Goal: Information Seeking & Learning: Learn about a topic

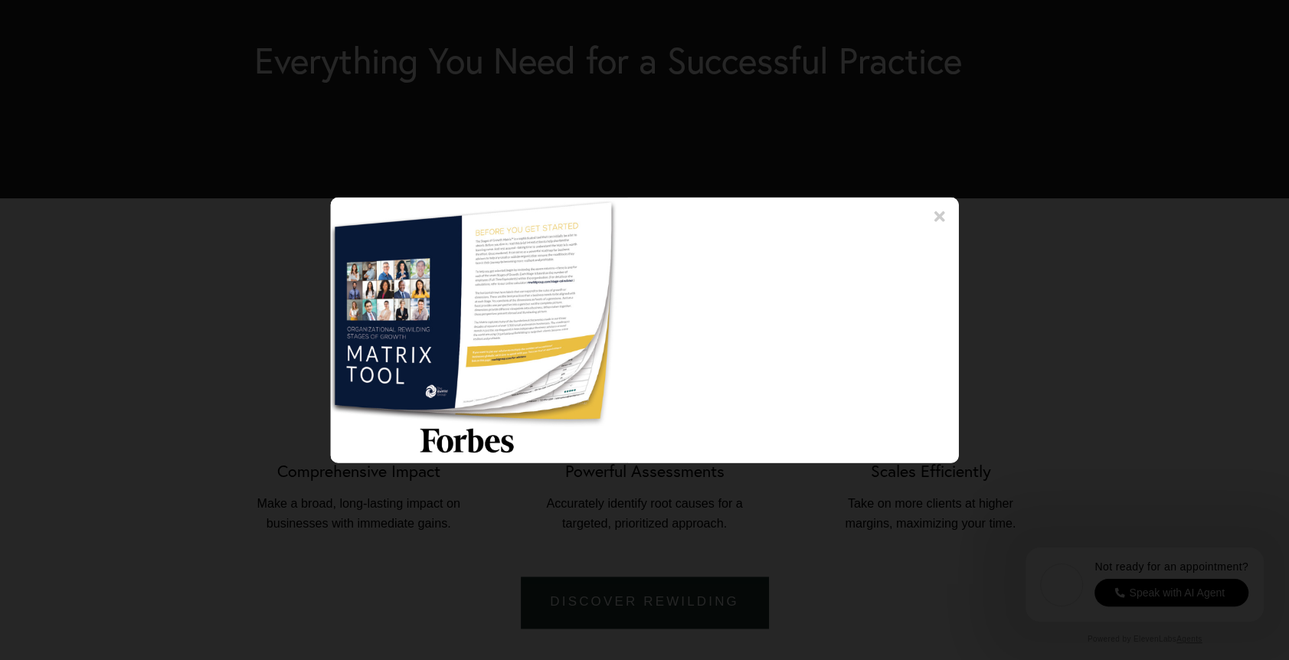
scroll to position [1455, 0]
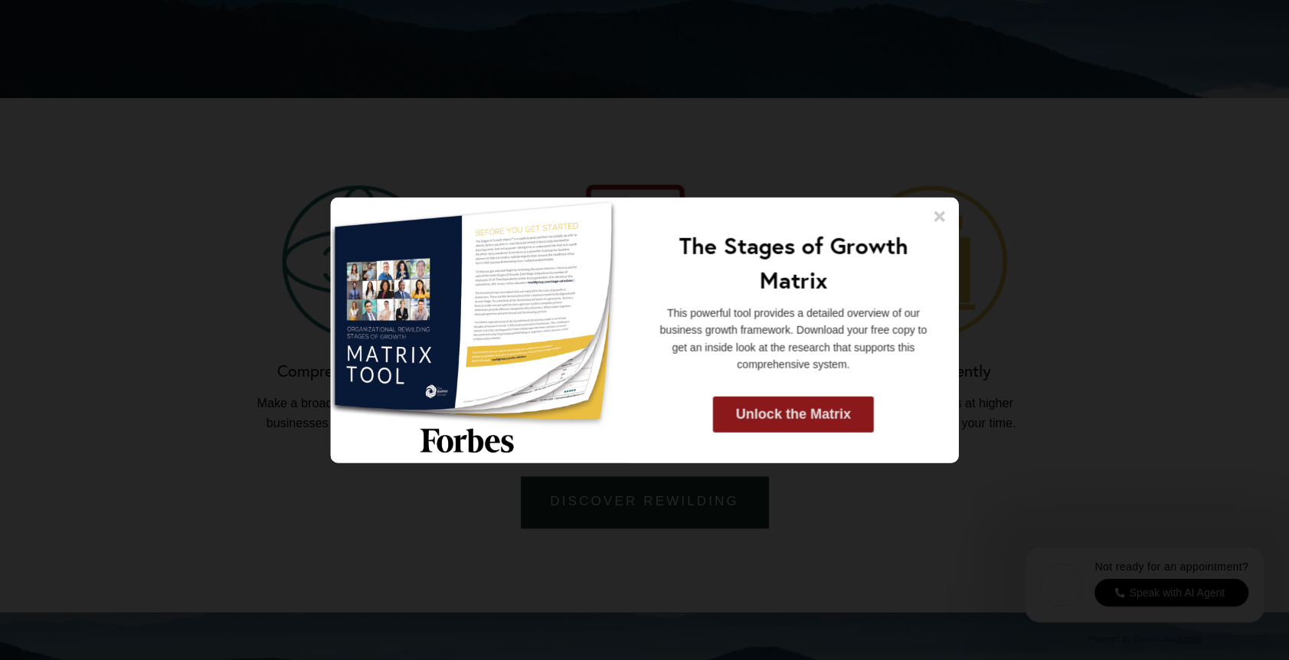
click at [773, 412] on link "Unlock the Matrix" at bounding box center [793, 414] width 161 height 36
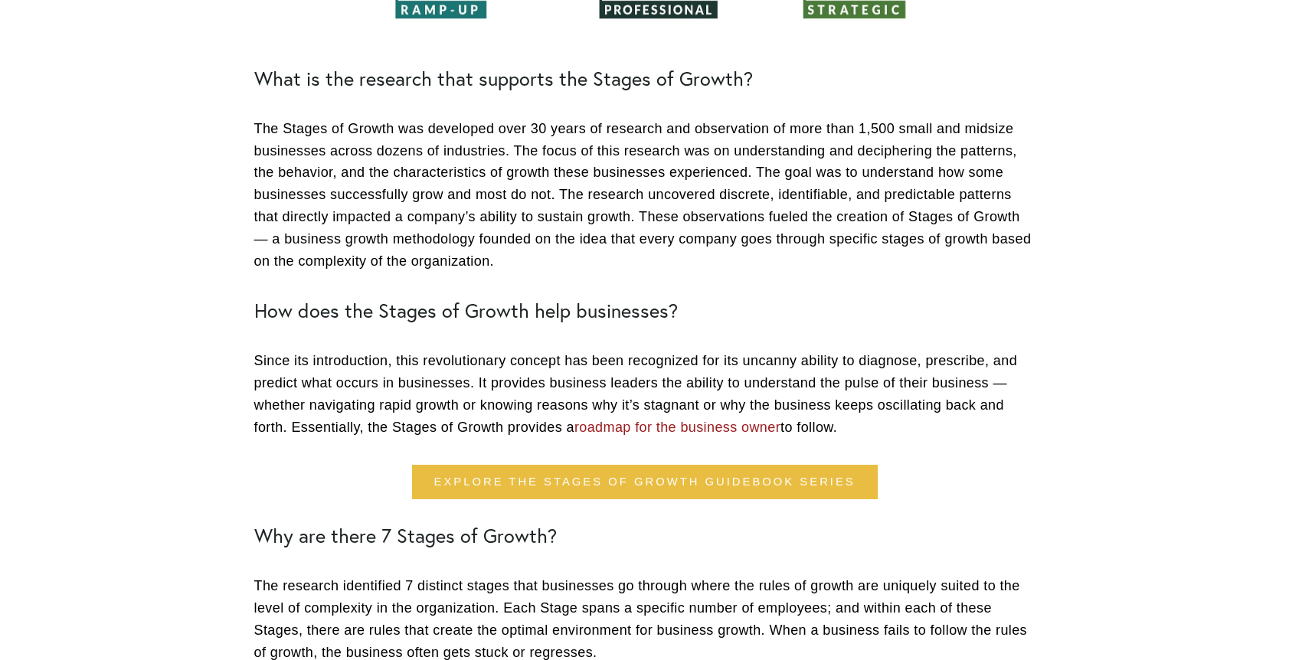
scroll to position [383, 0]
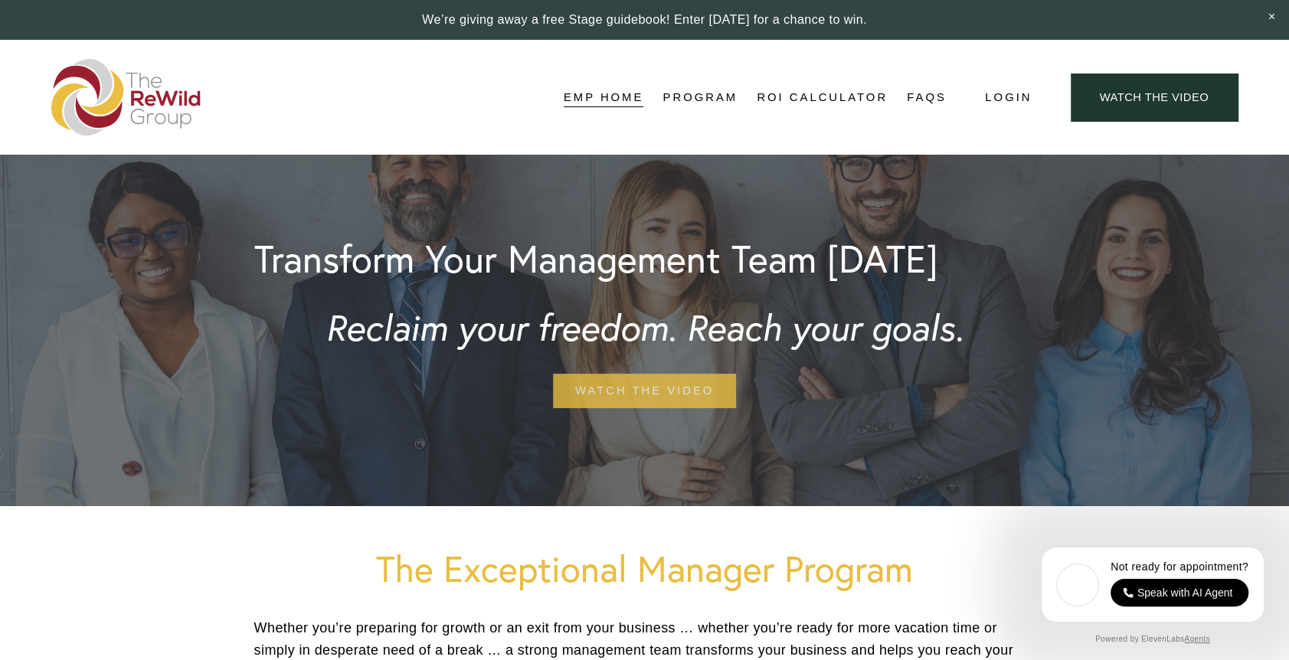
click at [624, 387] on link "watch the video" at bounding box center [644, 391] width 183 height 34
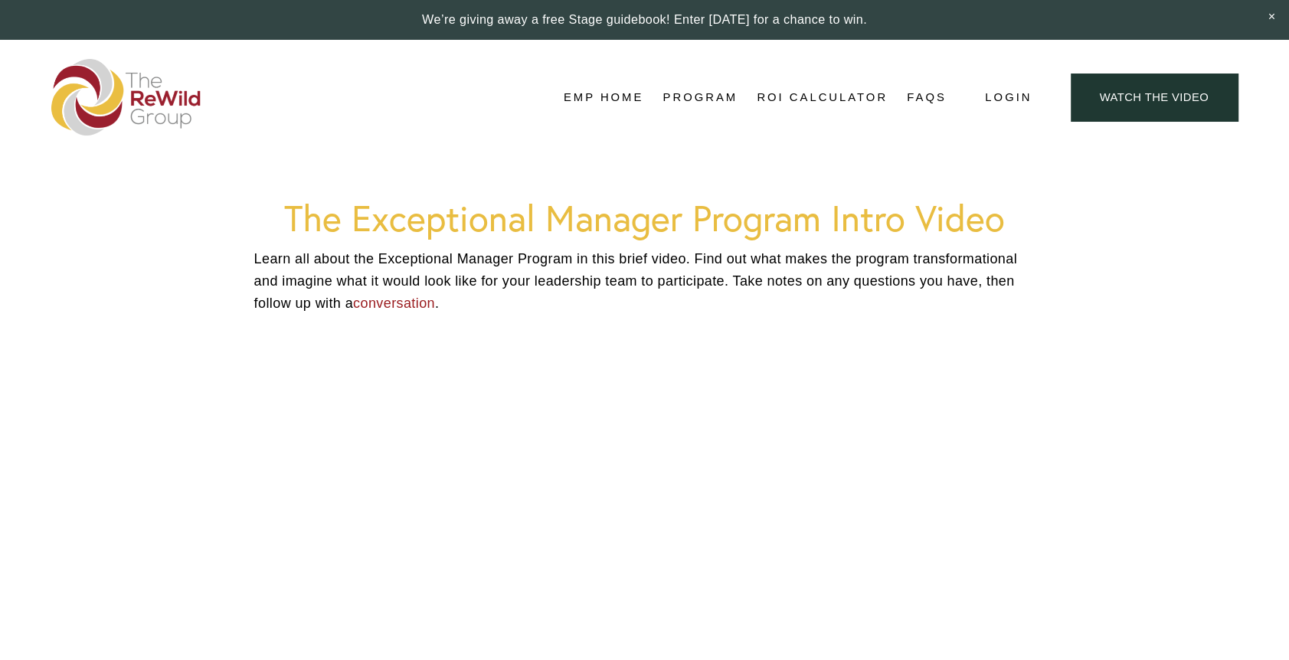
click at [576, 275] on p "Learn all about the Exceptional Manager Program in this brief video. Find out w…" at bounding box center [644, 281] width 781 height 66
